Goal: Task Accomplishment & Management: Manage account settings

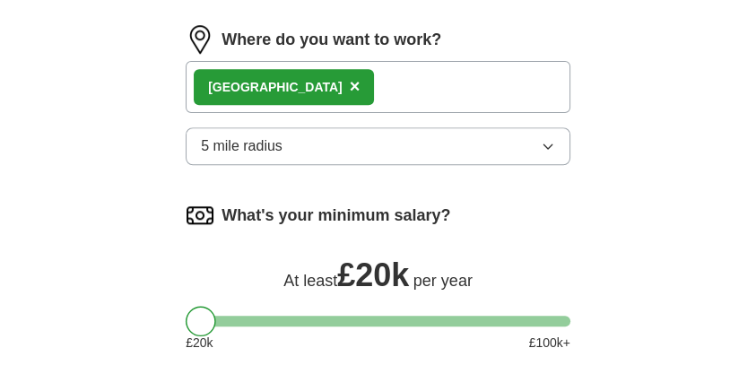
scroll to position [1209, 0]
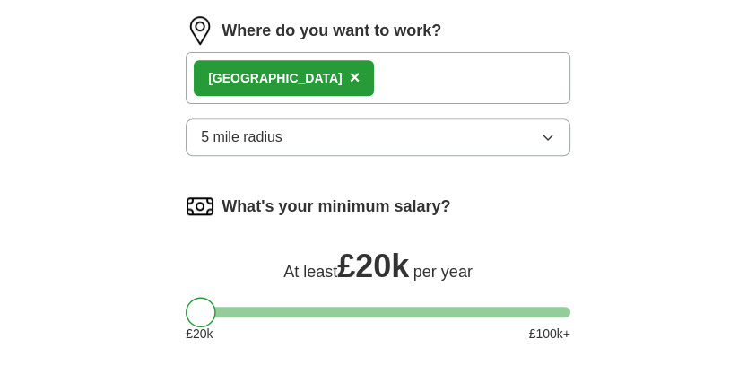
click at [548, 141] on icon "button" at bounding box center [548, 137] width 14 height 14
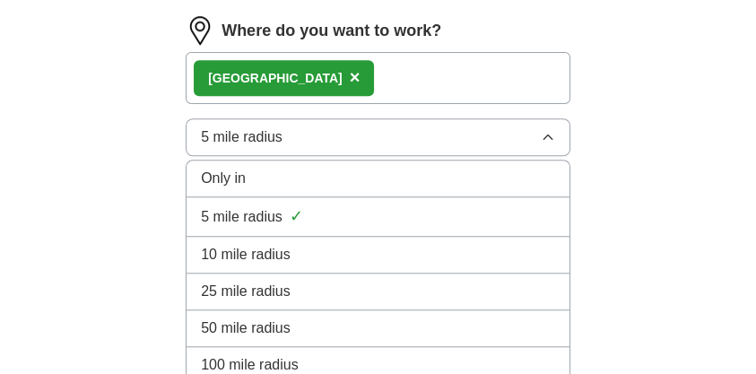
click at [232, 171] on span "Only in" at bounding box center [223, 179] width 45 height 22
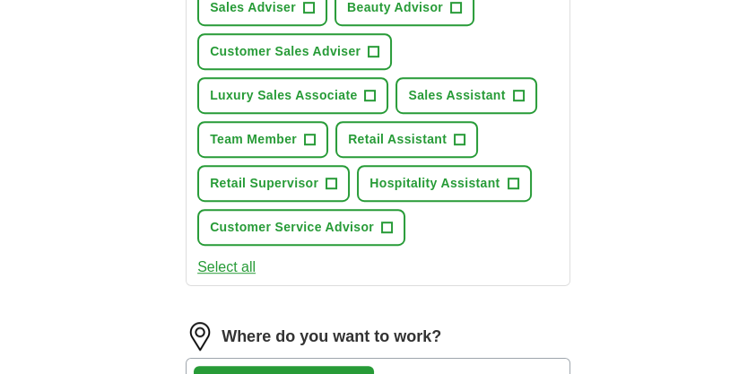
scroll to position [902, 0]
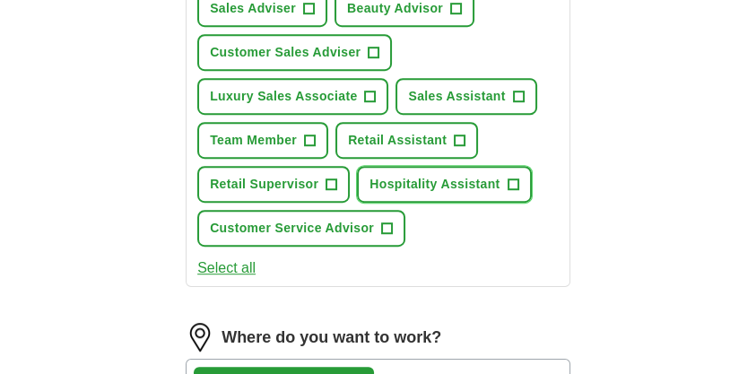
click at [510, 181] on span "+" at bounding box center [513, 185] width 11 height 14
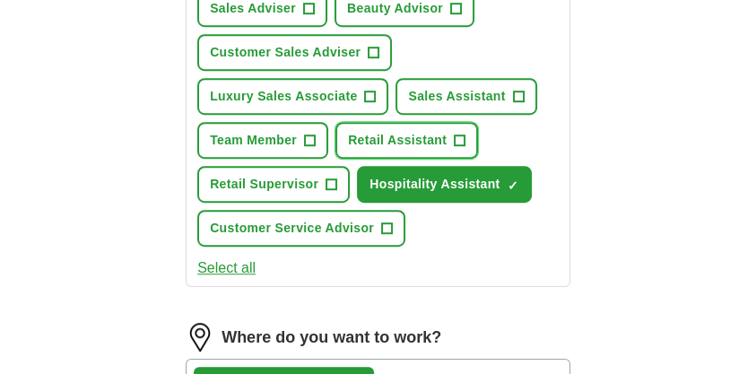
click at [459, 135] on span "+" at bounding box center [460, 141] width 11 height 14
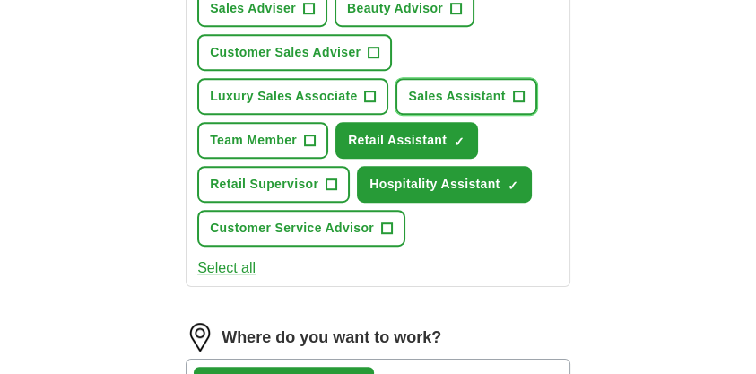
click at [520, 97] on span "+" at bounding box center [518, 97] width 11 height 14
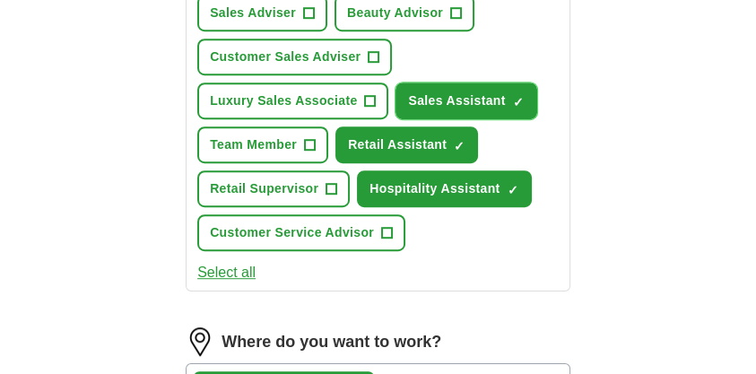
scroll to position [896, 0]
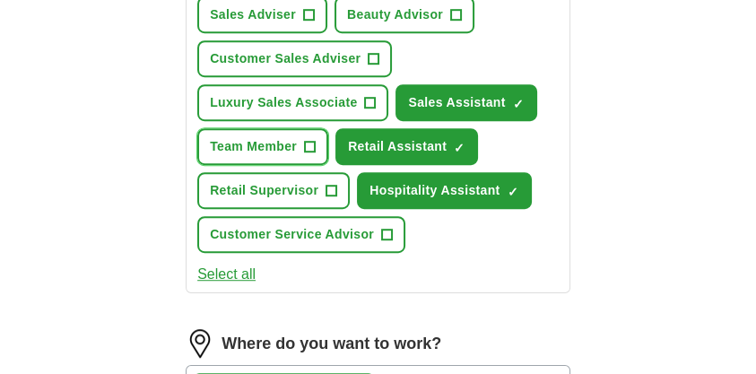
click at [305, 143] on span "+" at bounding box center [310, 147] width 11 height 14
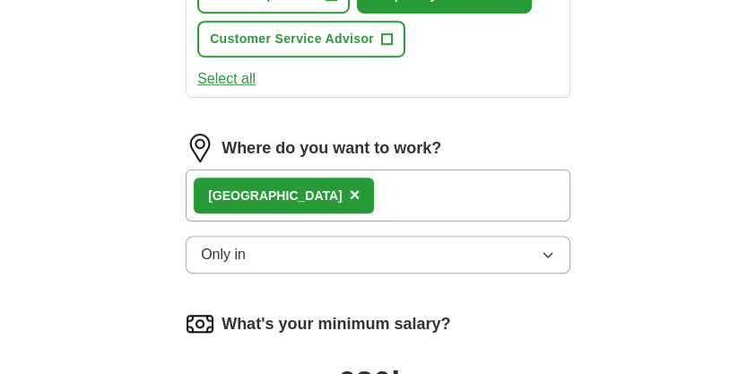
scroll to position [1092, 0]
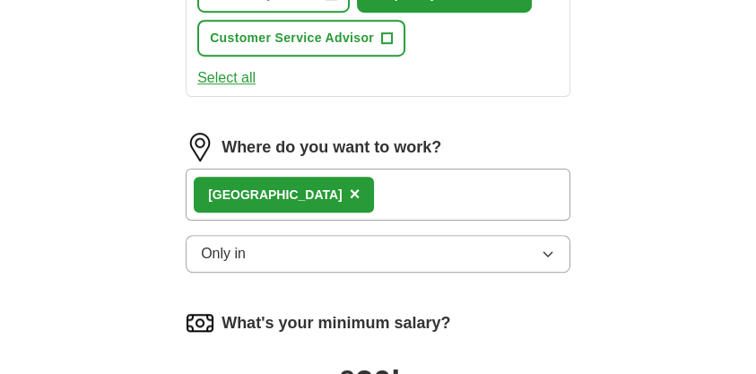
click at [274, 246] on button "Only in" at bounding box center [378, 254] width 385 height 38
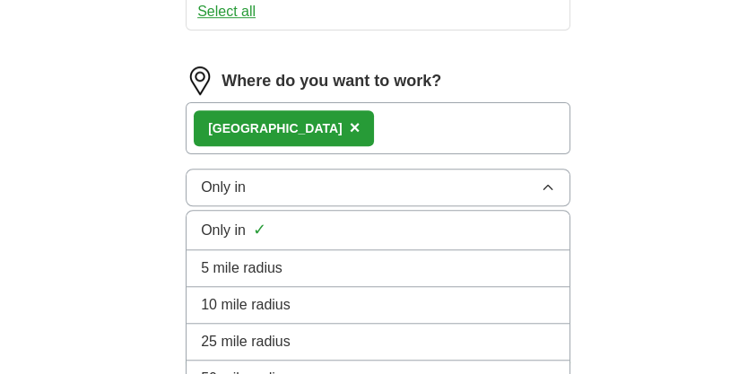
scroll to position [1160, 0]
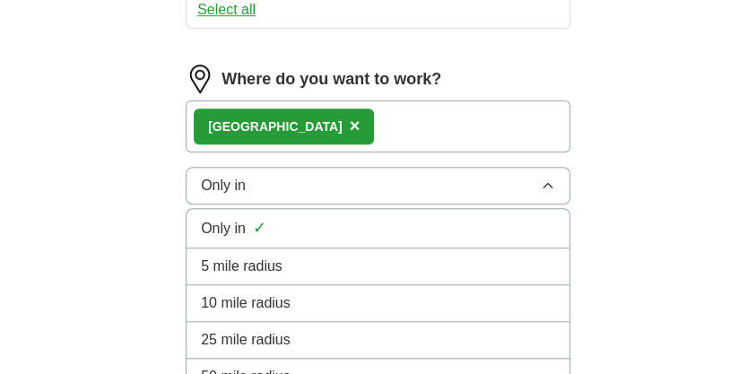
click at [253, 230] on span "✓" at bounding box center [259, 228] width 13 height 24
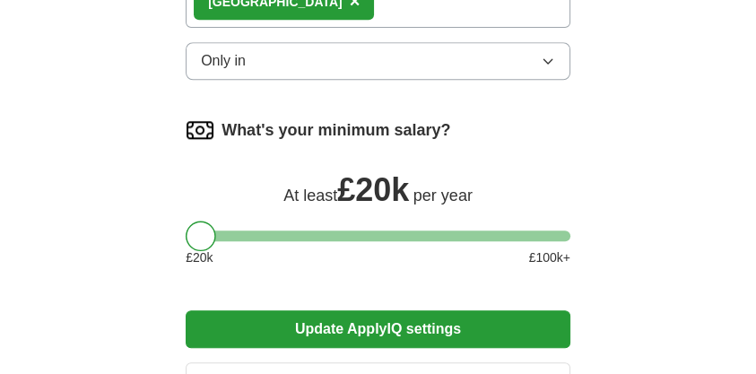
scroll to position [1341, 0]
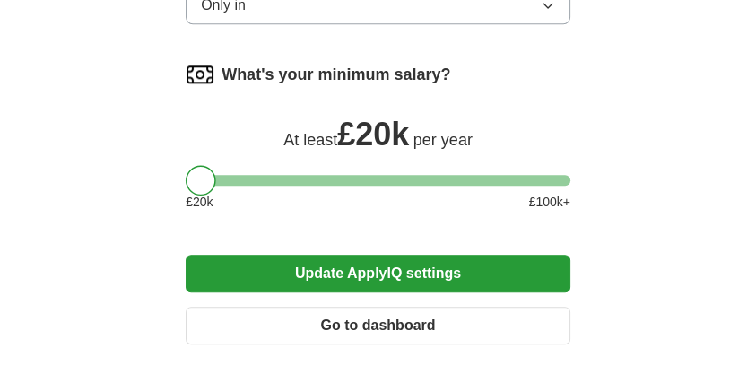
click at [383, 277] on button "Update ApplyIQ settings" at bounding box center [378, 274] width 385 height 38
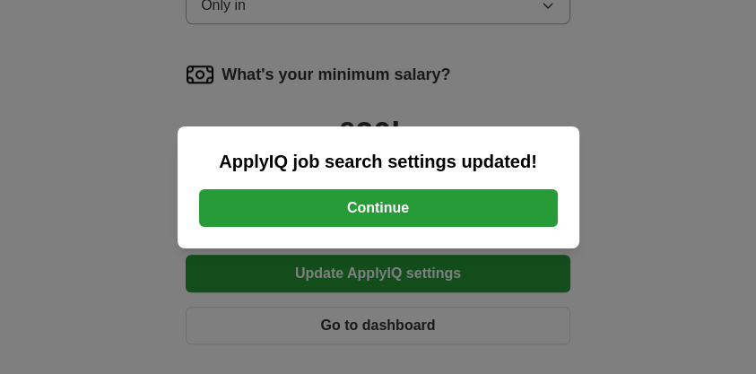
click at [387, 201] on button "Continue" at bounding box center [378, 208] width 359 height 38
